Goal: Task Accomplishment & Management: Manage account settings

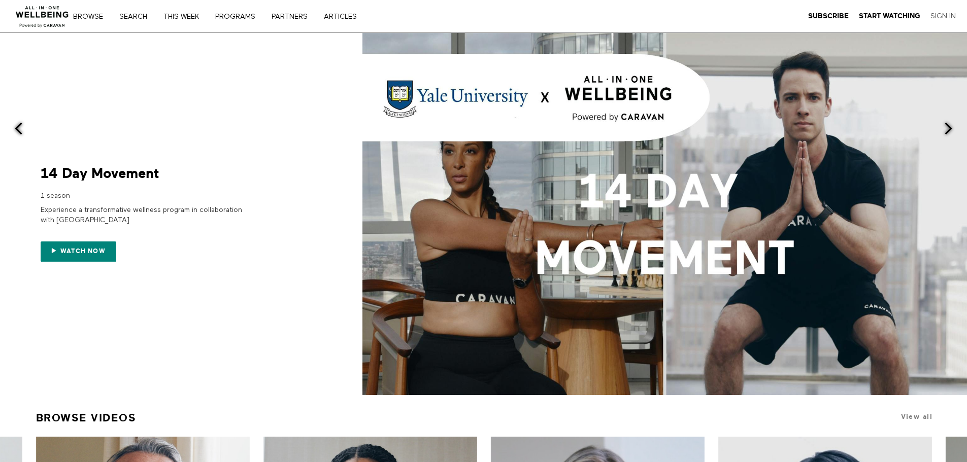
click at [943, 15] on link "Sign In" at bounding box center [943, 16] width 25 height 9
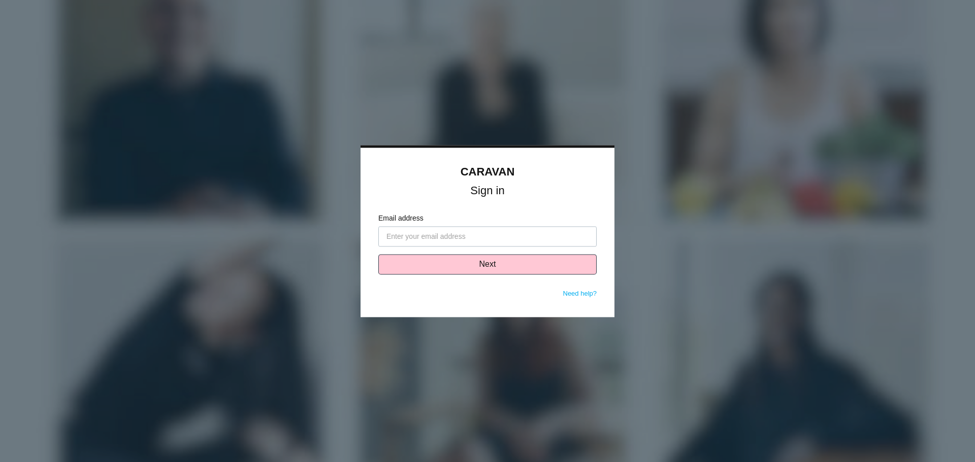
click at [421, 241] on input "Email address" at bounding box center [487, 236] width 218 height 20
drag, startPoint x: 436, startPoint y: 236, endPoint x: 517, endPoint y: 239, distance: 81.3
click at [519, 238] on input "[EMAIL_ADDRESS][DOMAIN_NAME]" at bounding box center [487, 236] width 218 height 20
type input "[EMAIL_ADDRESS][DOMAIN_NAME]"
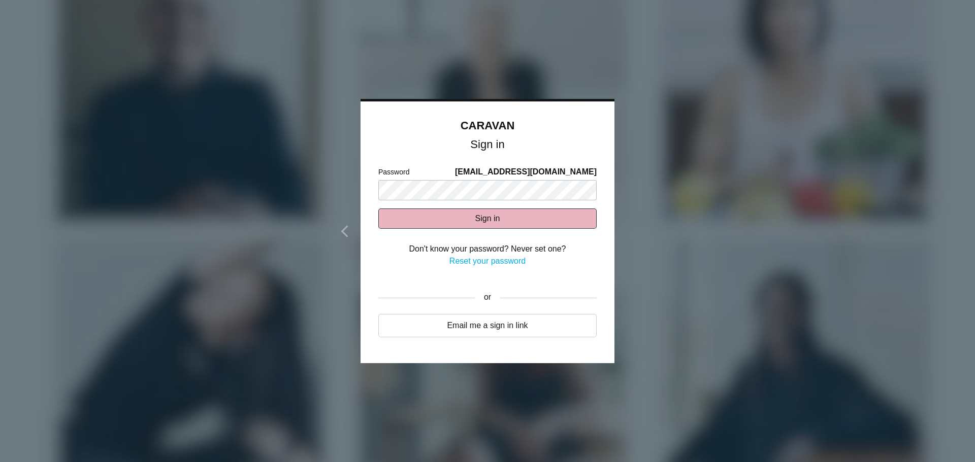
click at [483, 217] on button "Sign in" at bounding box center [487, 219] width 218 height 20
click at [445, 201] on form "Password [EMAIL_ADDRESS][DOMAIN_NAME] Sign in Don't know your password? Never s…" at bounding box center [487, 222] width 218 height 111
click at [378, 209] on button "Sign in" at bounding box center [487, 219] width 218 height 20
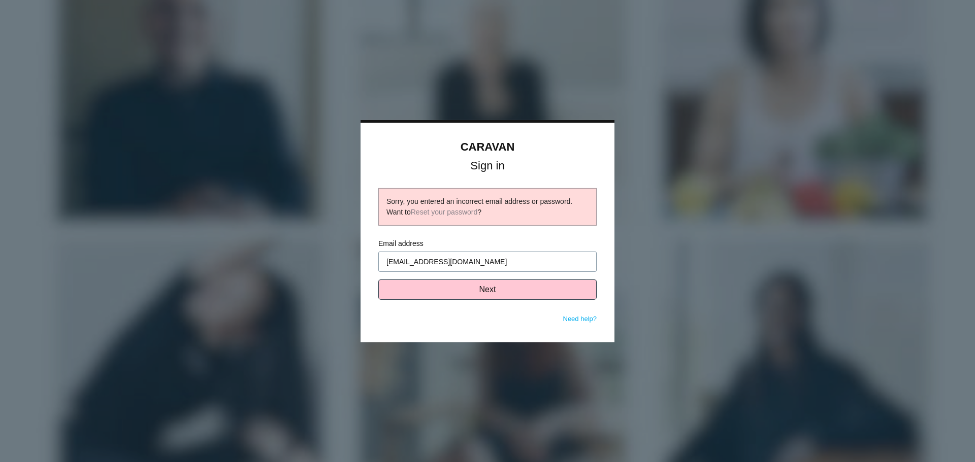
drag, startPoint x: 484, startPoint y: 266, endPoint x: 459, endPoint y: 258, distance: 26.4
click at [482, 265] on input "[EMAIL_ADDRESS][DOMAIN_NAME]" at bounding box center [487, 262] width 218 height 20
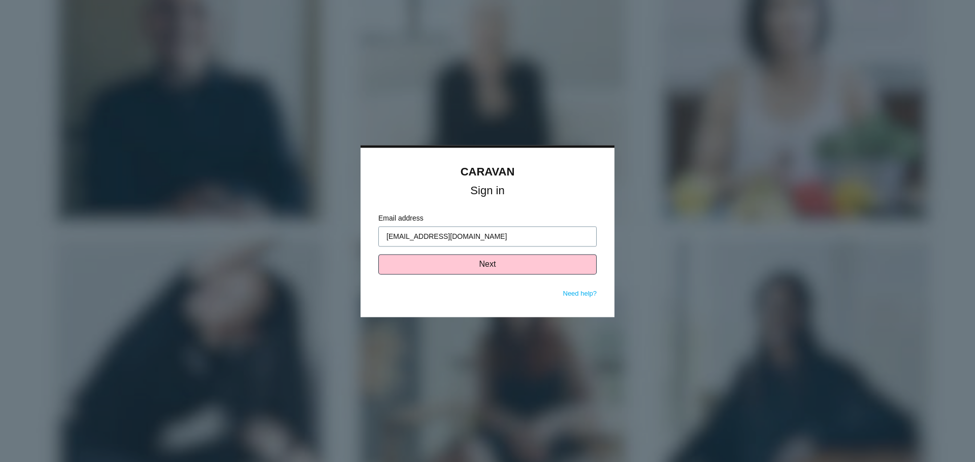
type input "[EMAIL_ADDRESS][DOMAIN_NAME]"
click at [481, 261] on button "Next" at bounding box center [487, 264] width 218 height 20
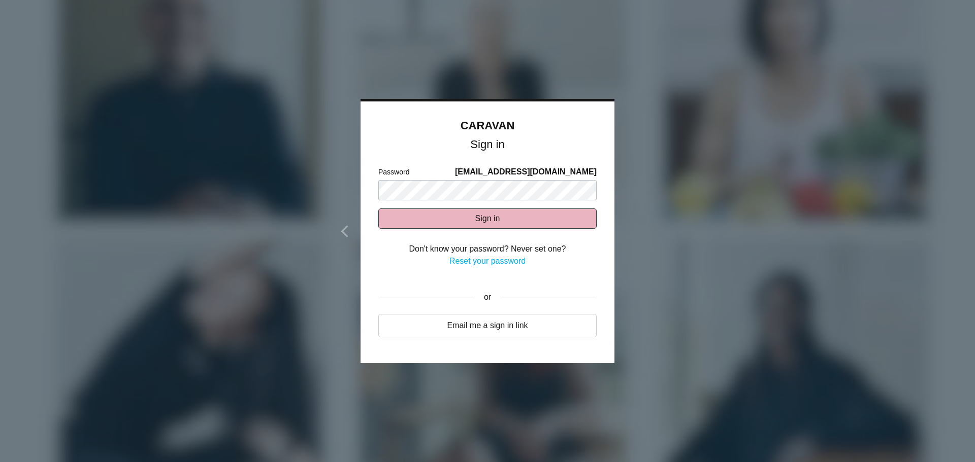
click at [488, 220] on button "Sign in" at bounding box center [487, 219] width 218 height 20
